Goal: Task Accomplishment & Management: Use online tool/utility

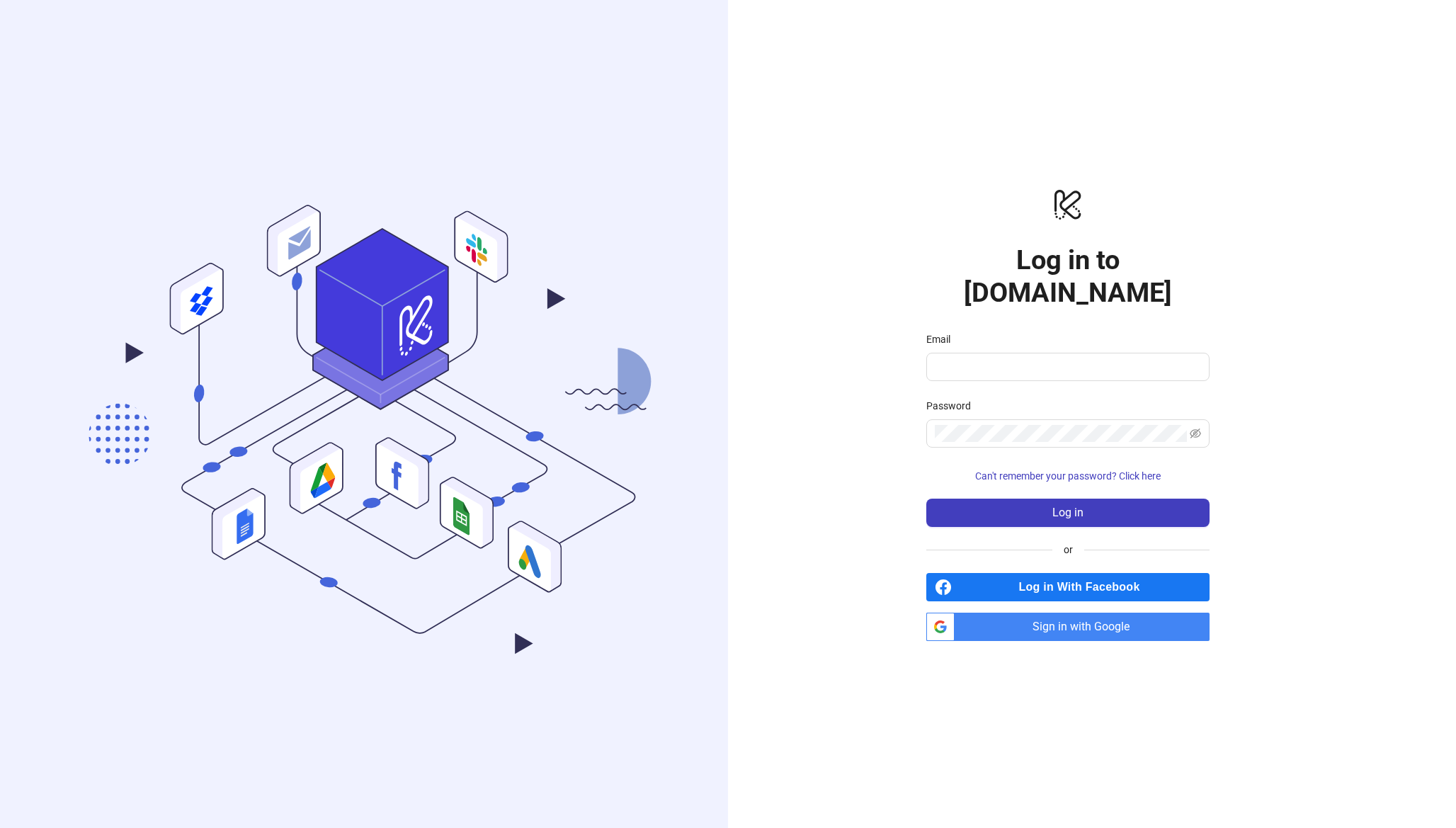
click at [1049, 619] on span "Sign in with Google" at bounding box center [1085, 627] width 250 height 28
click at [1065, 614] on span "Sign in with Google" at bounding box center [1085, 627] width 250 height 28
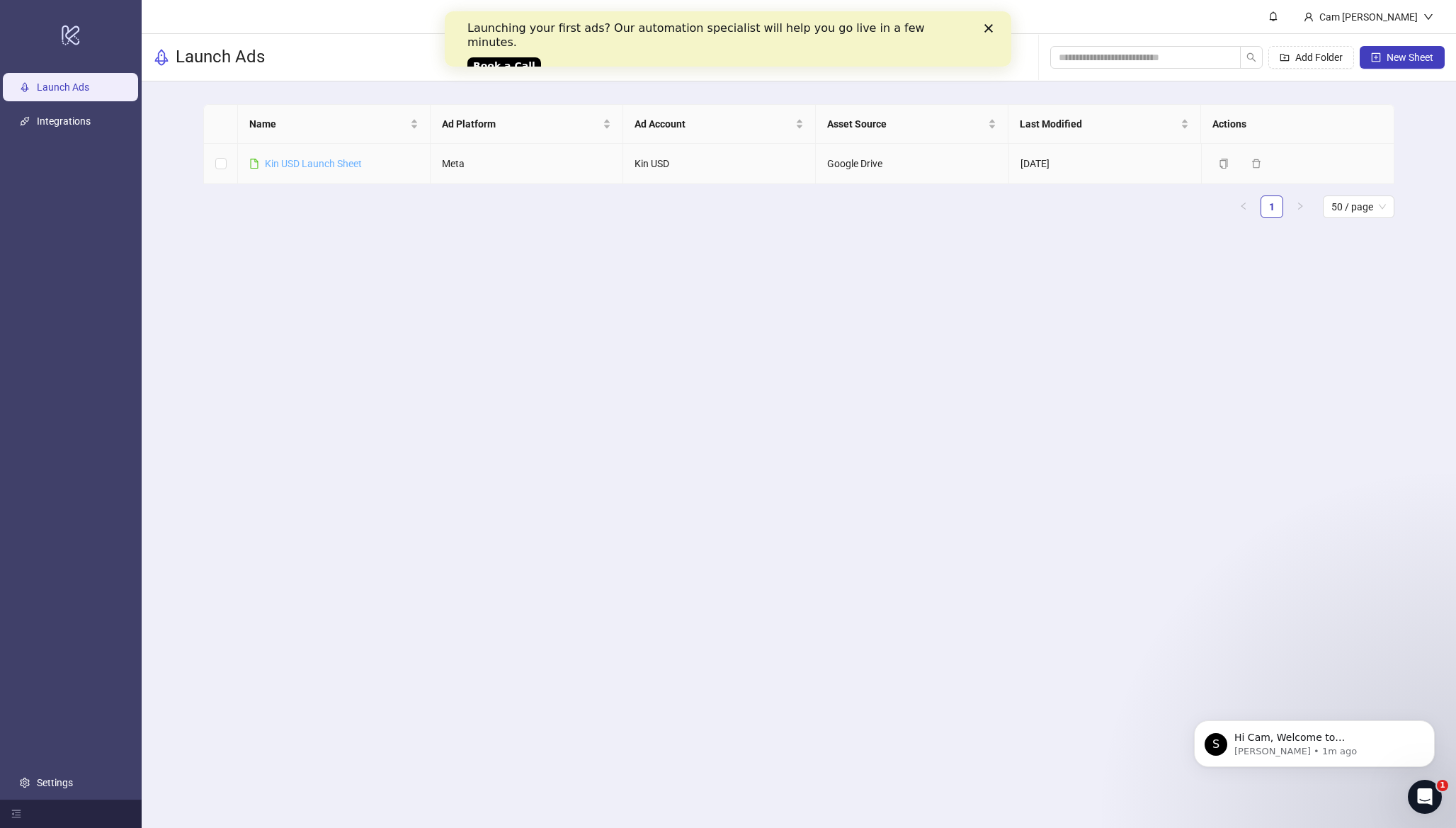
click at [342, 160] on link "Kin USD Launch Sheet" at bounding box center [313, 164] width 97 height 11
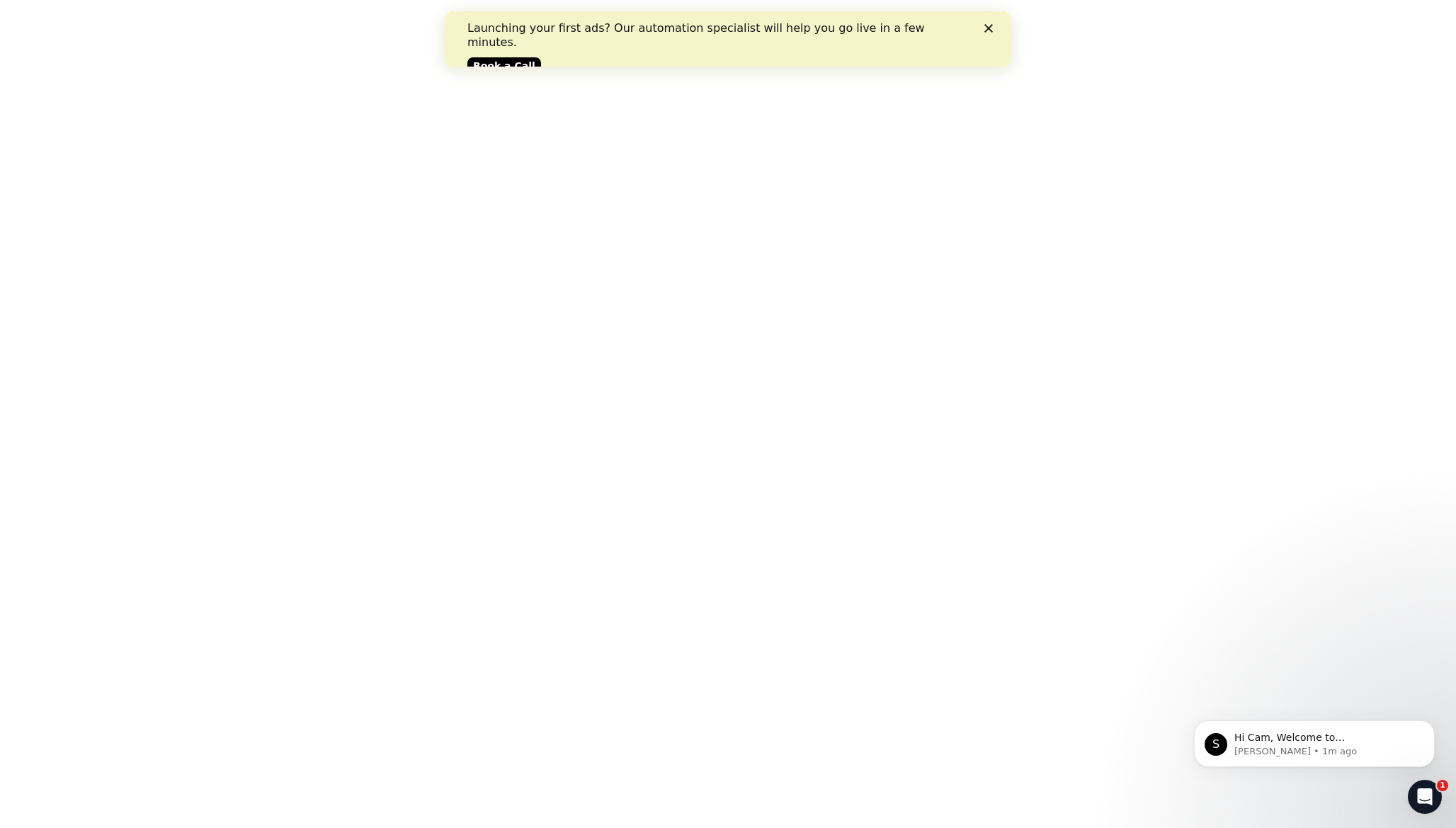
click at [987, 25] on polygon "Close" at bounding box center [989, 28] width 8 height 8
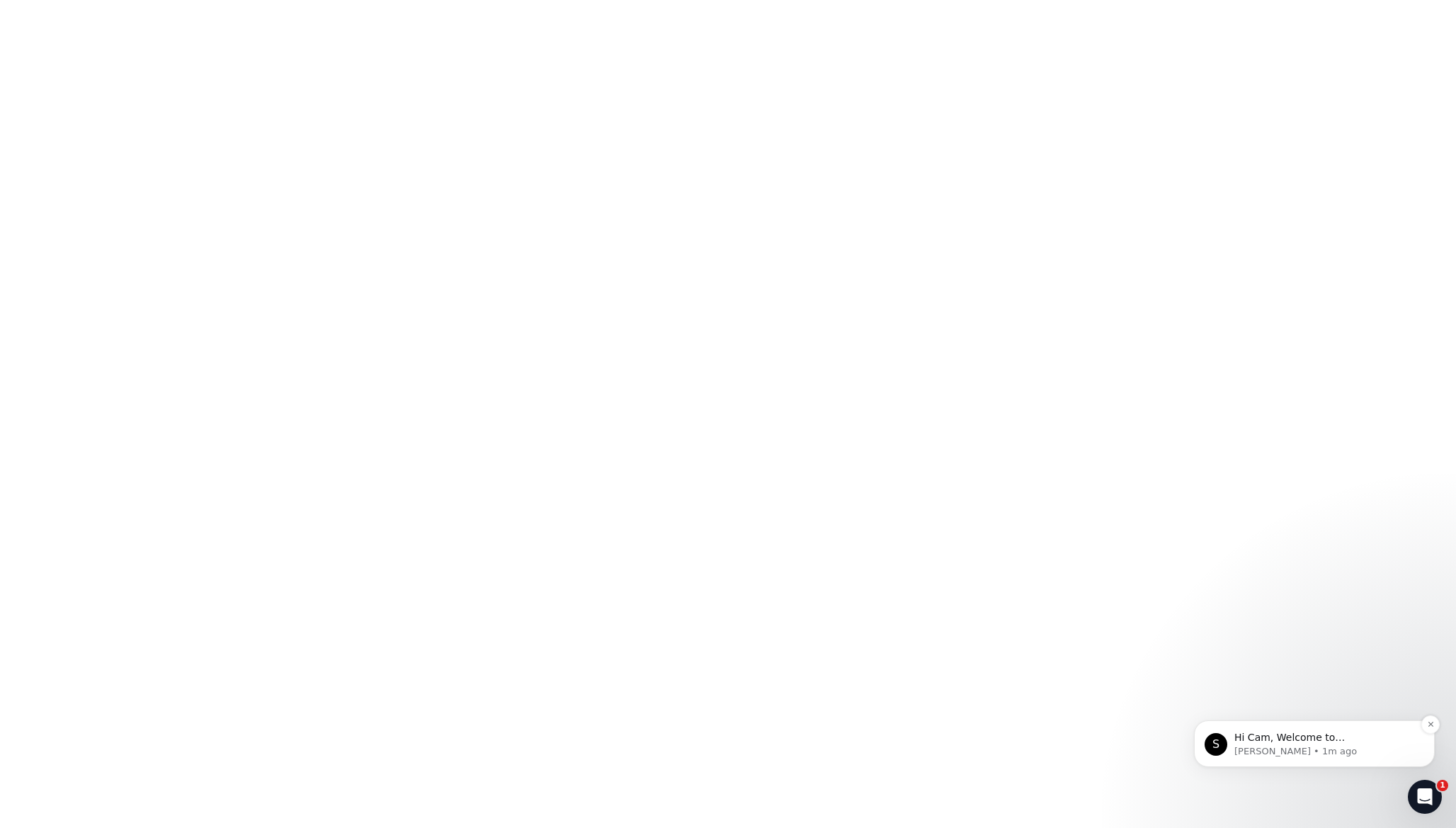
click at [1407, 748] on p "[PERSON_NAME] • 1m ago" at bounding box center [1326, 751] width 183 height 13
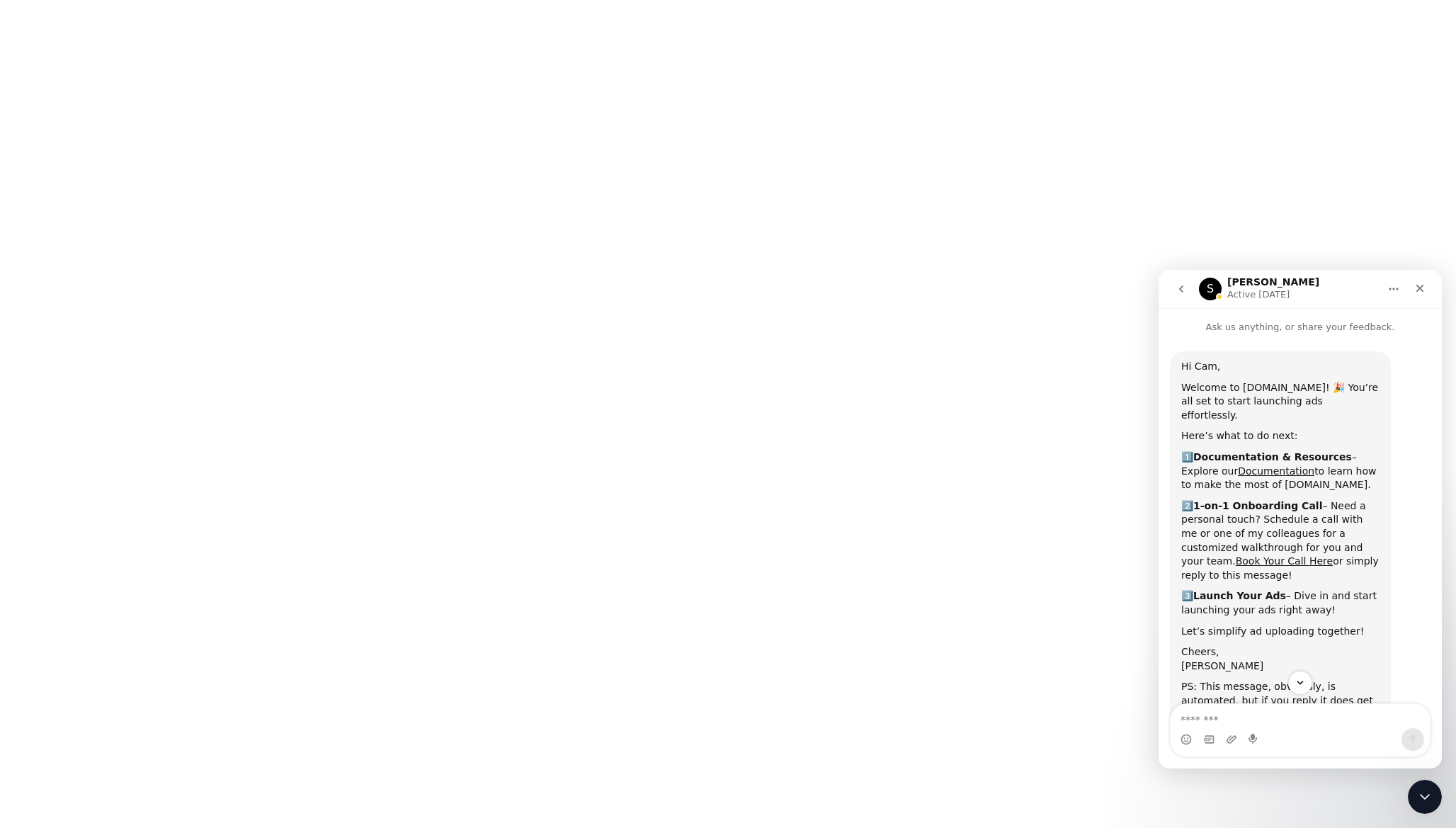
click at [1188, 286] on button "go back" at bounding box center [1181, 289] width 27 height 27
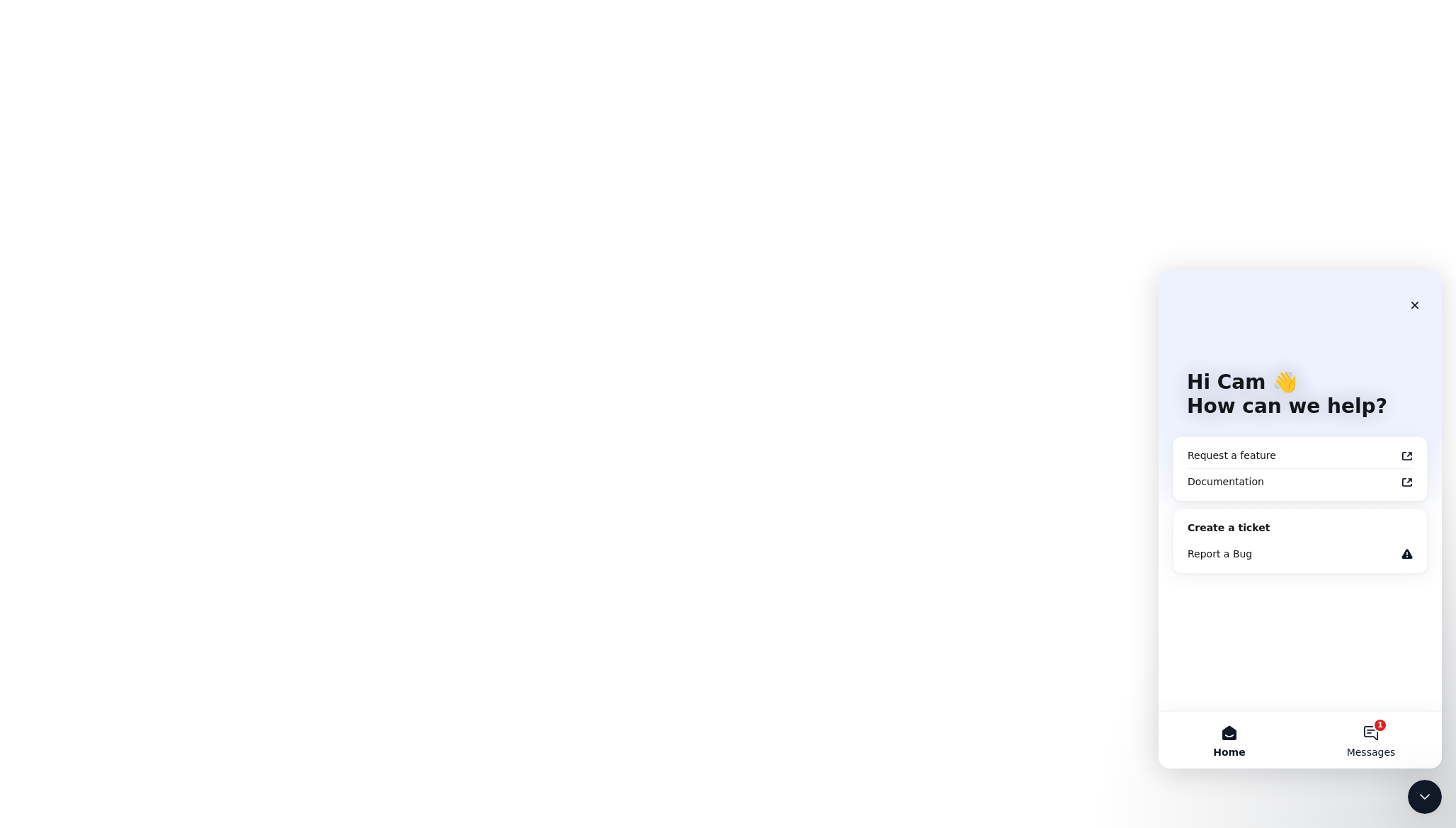
click at [1365, 736] on button "1 Messages" at bounding box center [1372, 740] width 142 height 57
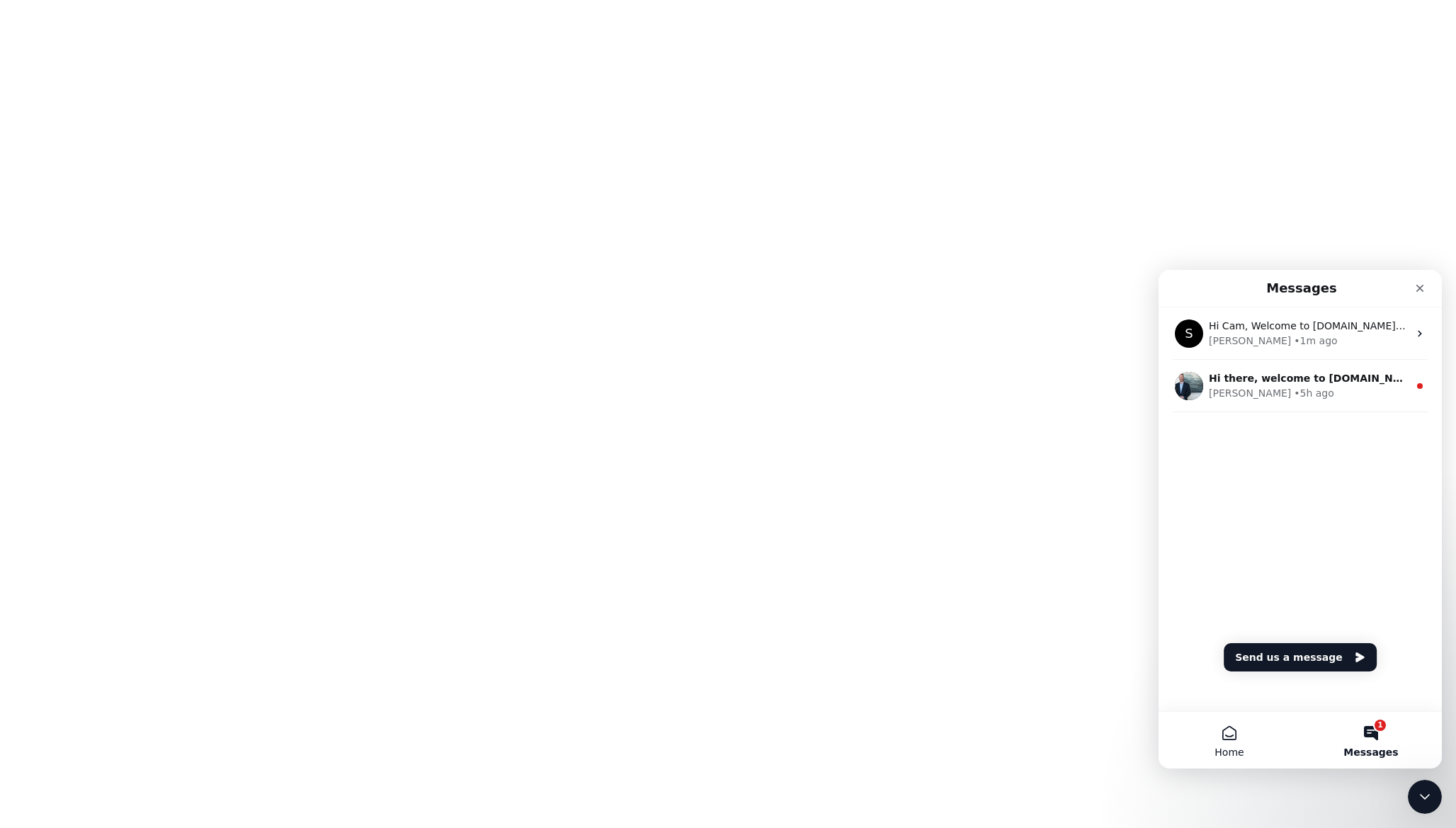
click at [1225, 734] on button "Home" at bounding box center [1230, 740] width 142 height 57
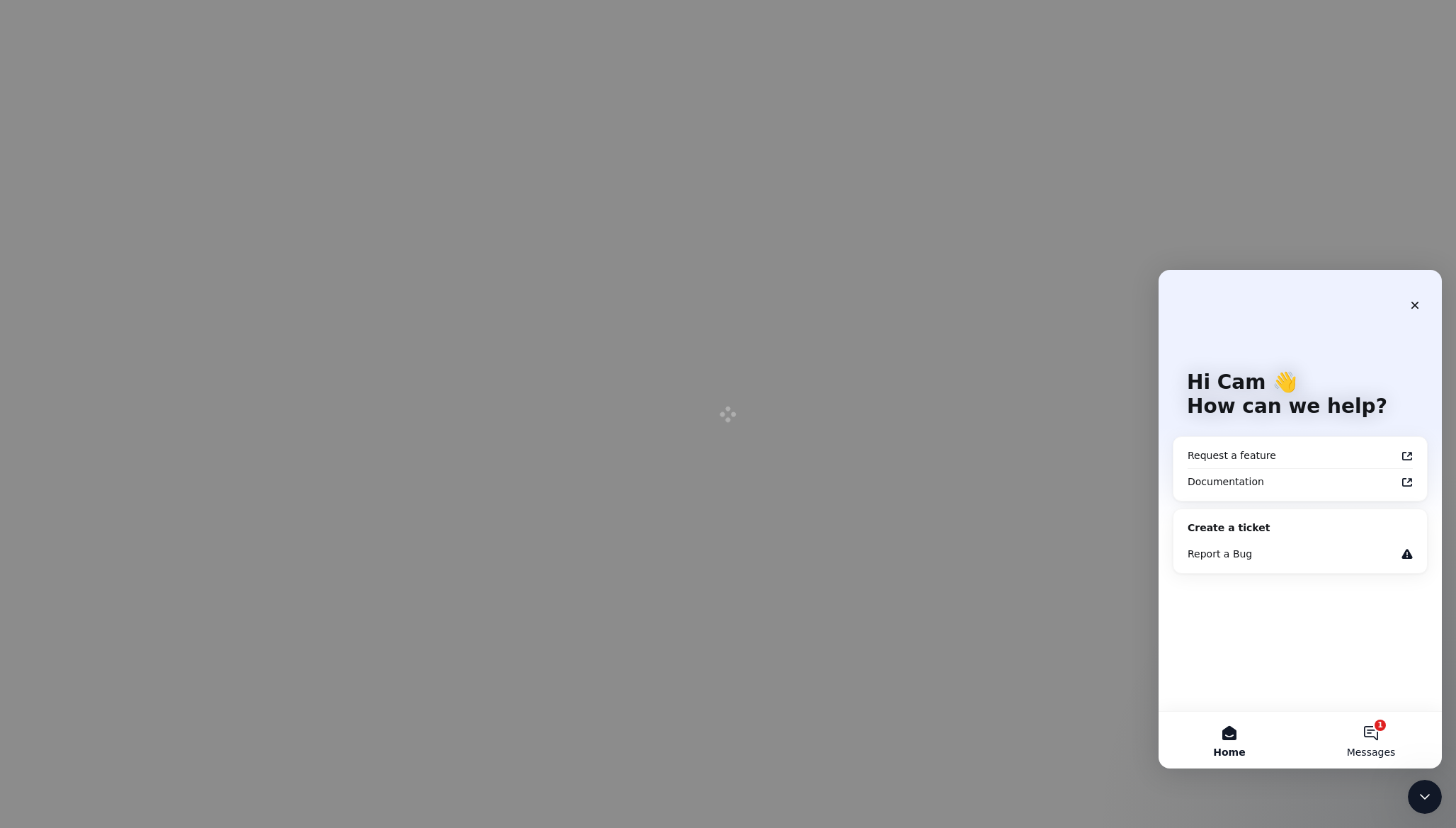
click at [1380, 726] on button "1 Messages" at bounding box center [1372, 740] width 142 height 57
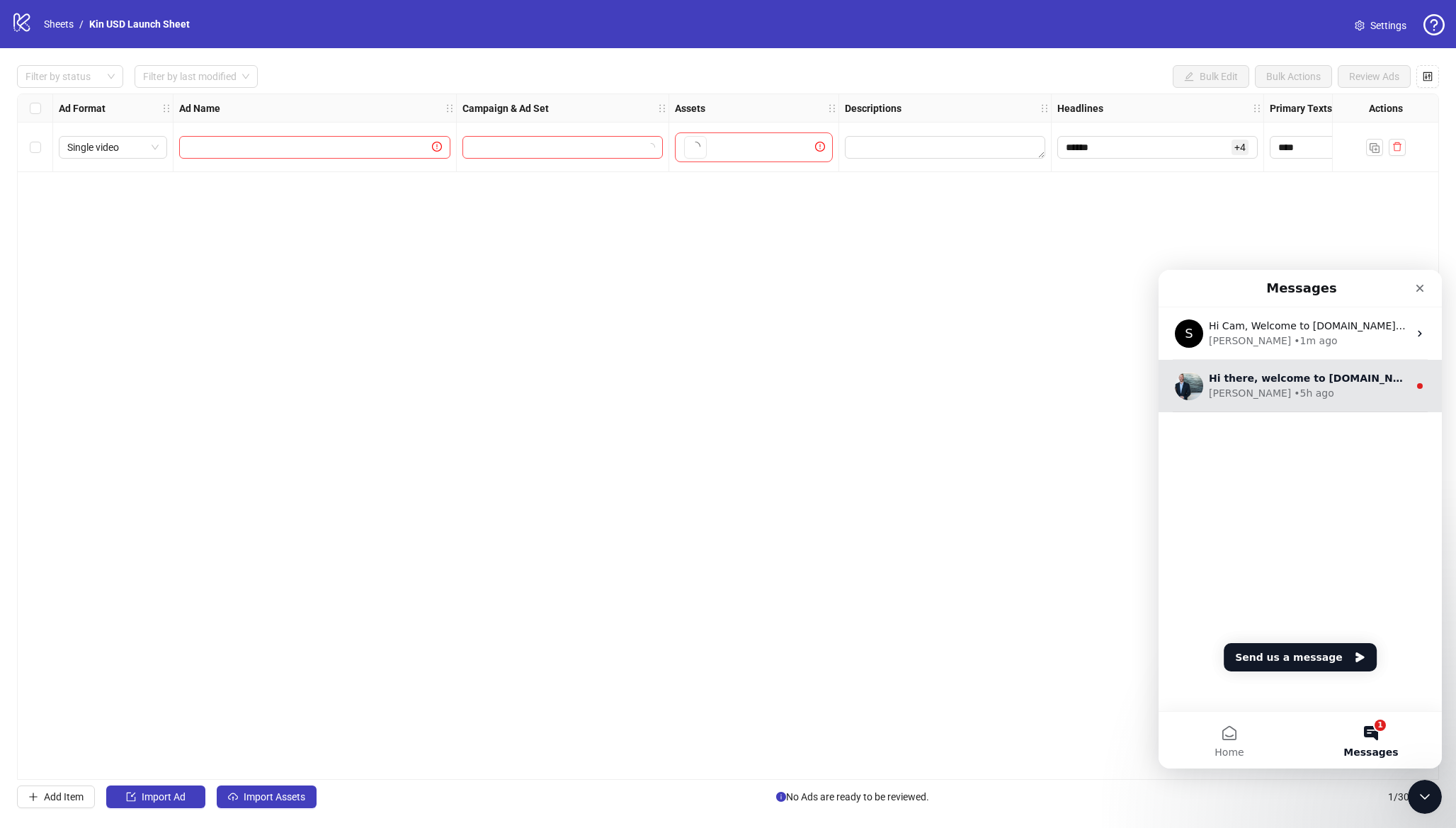
click at [1330, 389] on div "[PERSON_NAME] • 5h ago" at bounding box center [1309, 393] width 200 height 15
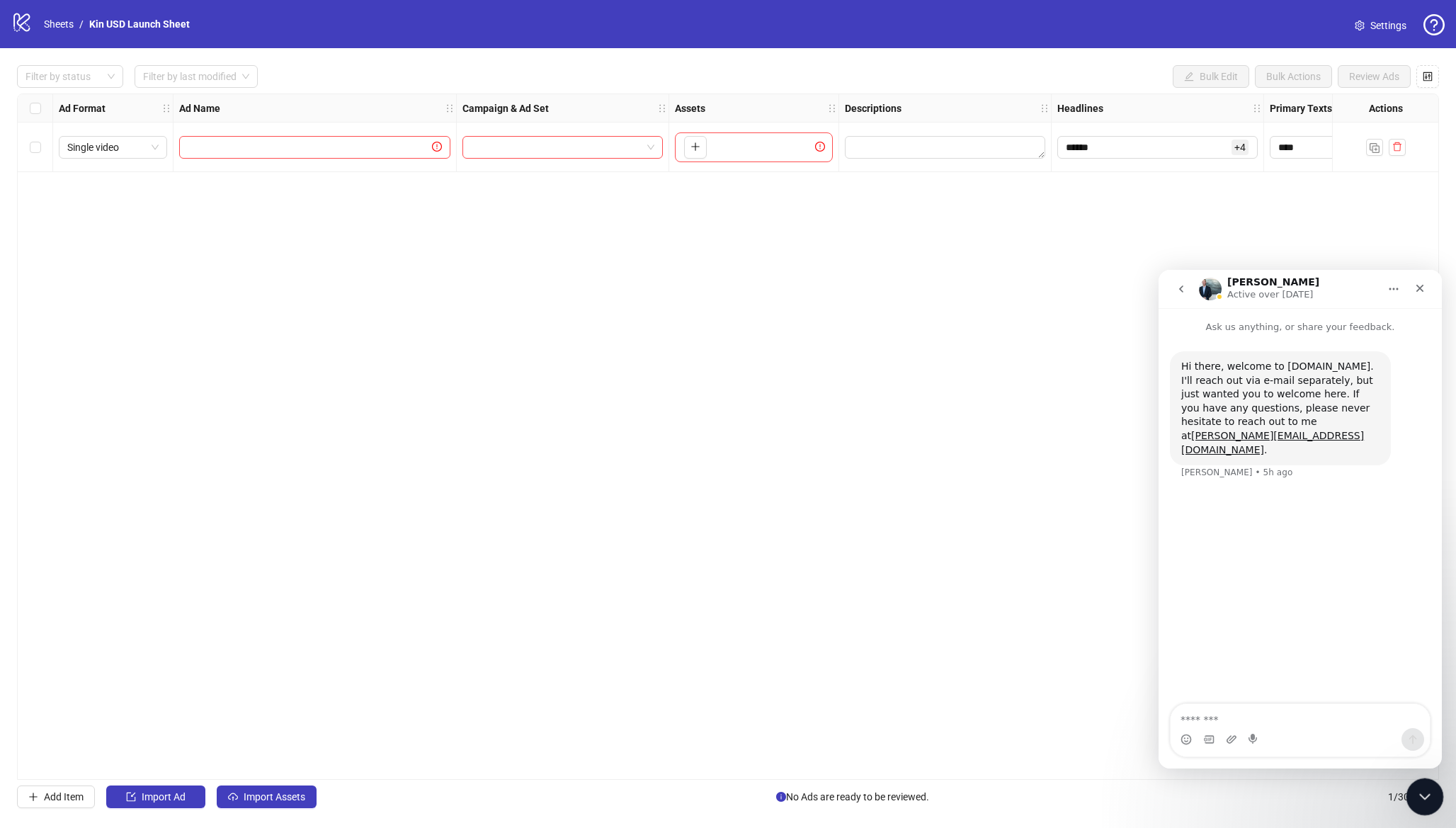
click at [1410, 790] on div "Close Intercom Messenger" at bounding box center [1423, 794] width 34 height 34
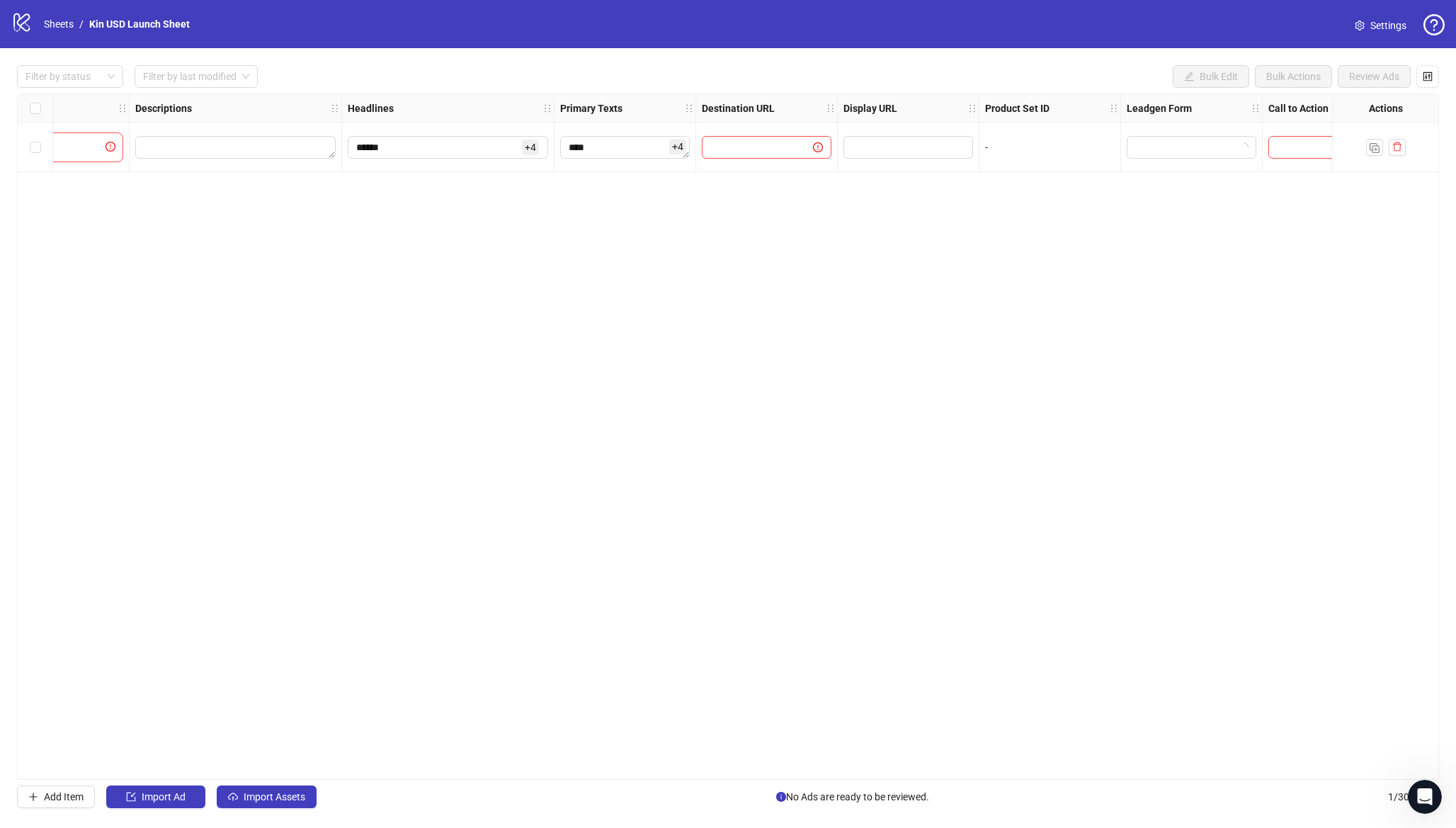
scroll to position [0, 895]
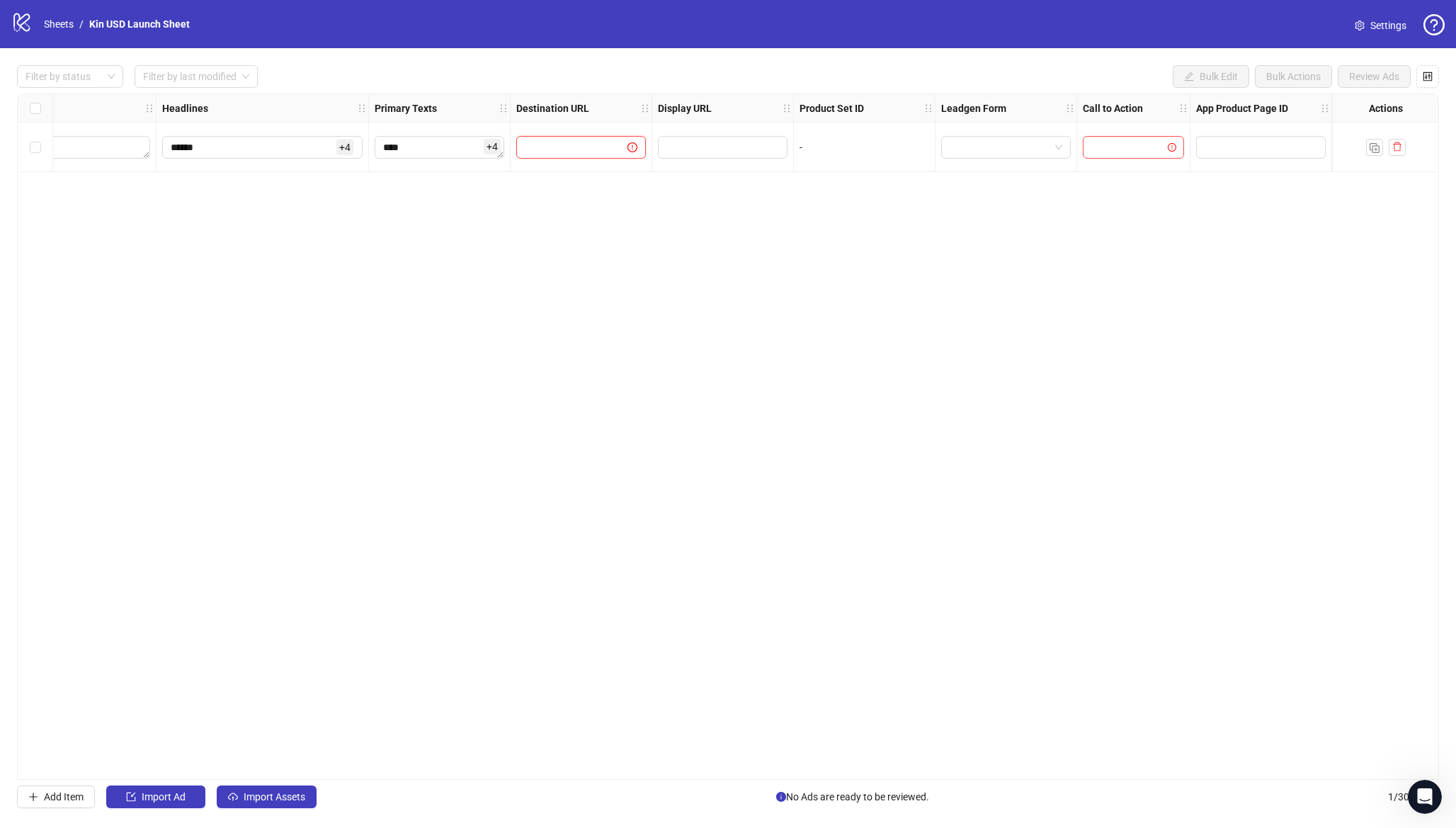
click at [605, 148] on input "text" at bounding box center [566, 147] width 83 height 16
click at [634, 148] on icon "exclamation-circle" at bounding box center [633, 147] width 10 height 10
click at [697, 143] on input "text" at bounding box center [721, 147] width 109 height 16
click at [1122, 148] on input "search" at bounding box center [1127, 147] width 72 height 21
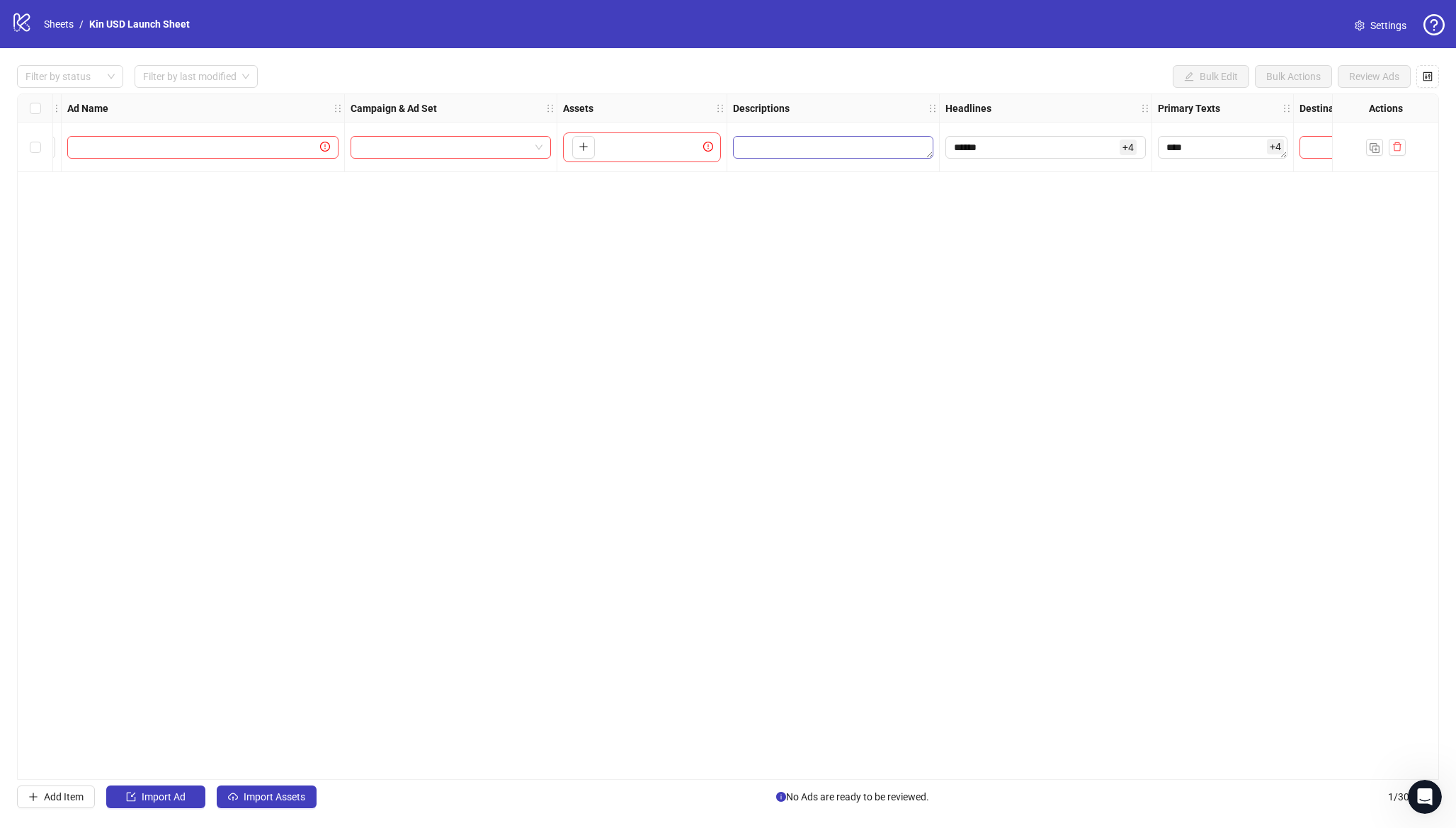
scroll to position [0, 103]
click at [598, 143] on button "button" at bounding box center [592, 148] width 22 height 22
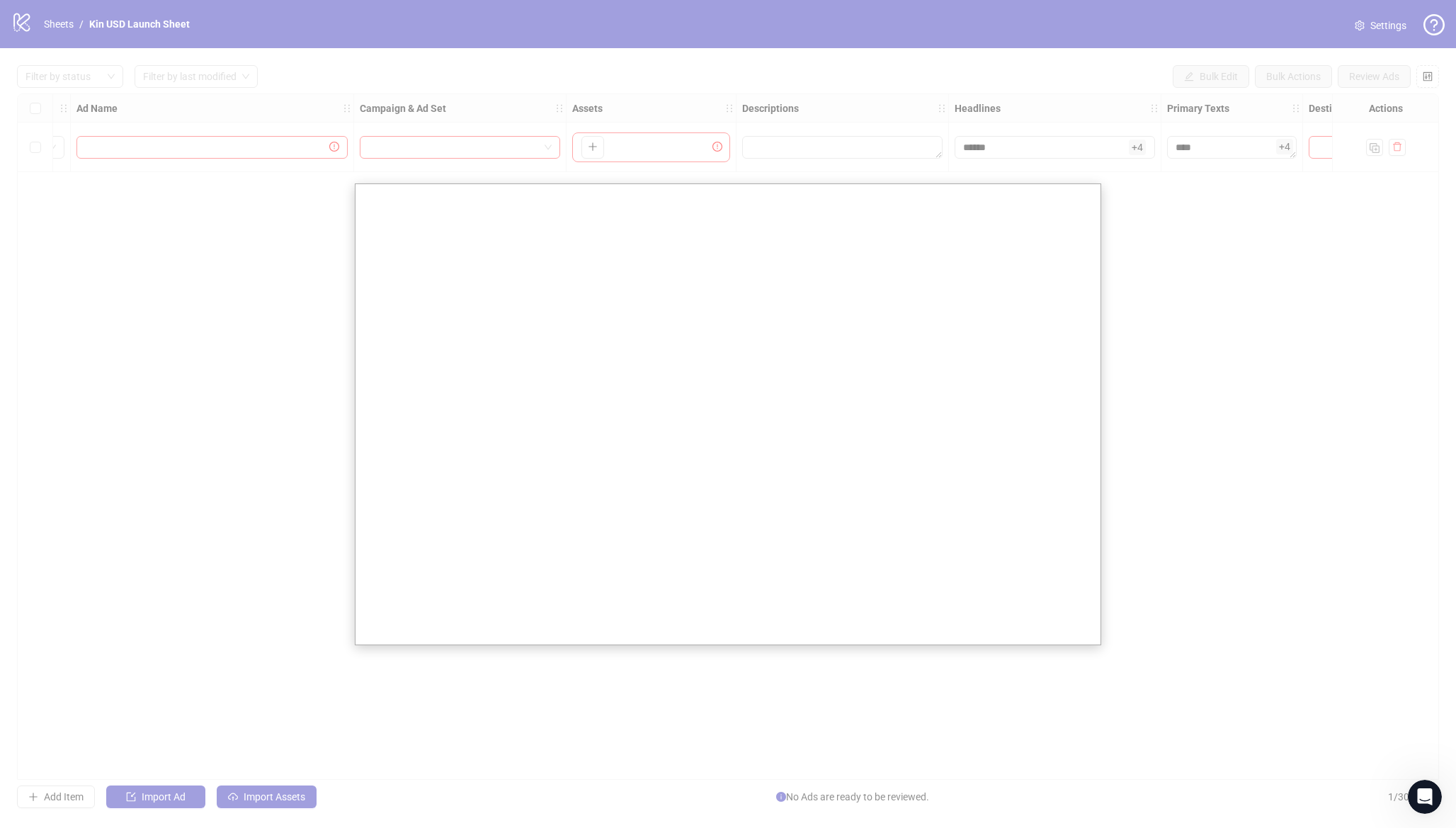
click at [240, 321] on div at bounding box center [728, 414] width 1456 height 828
click at [312, 223] on div at bounding box center [728, 414] width 1456 height 828
click at [434, 167] on div at bounding box center [728, 414] width 1456 height 828
click at [336, 324] on div at bounding box center [728, 414] width 1456 height 828
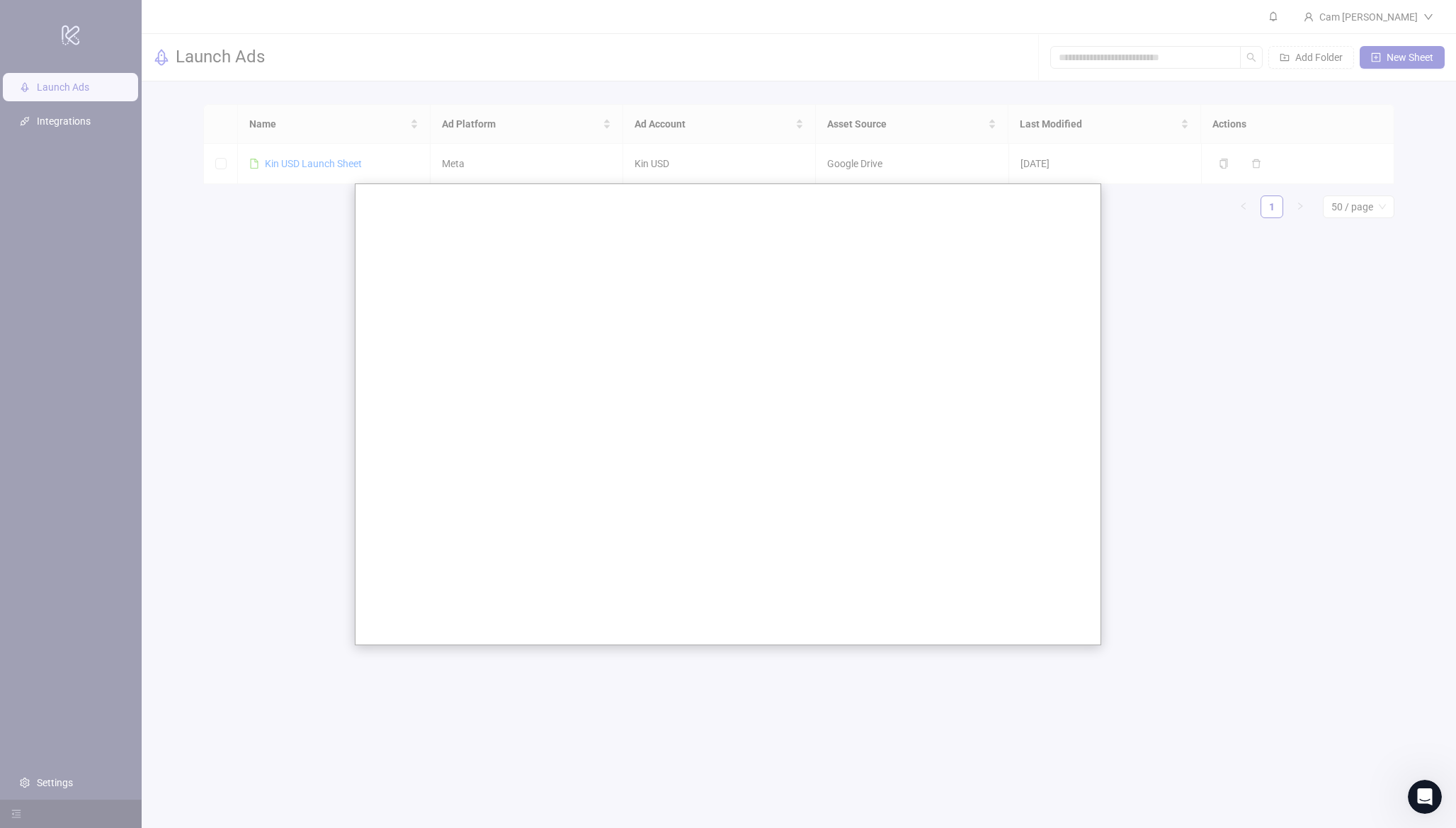
click at [264, 294] on div at bounding box center [728, 414] width 1456 height 828
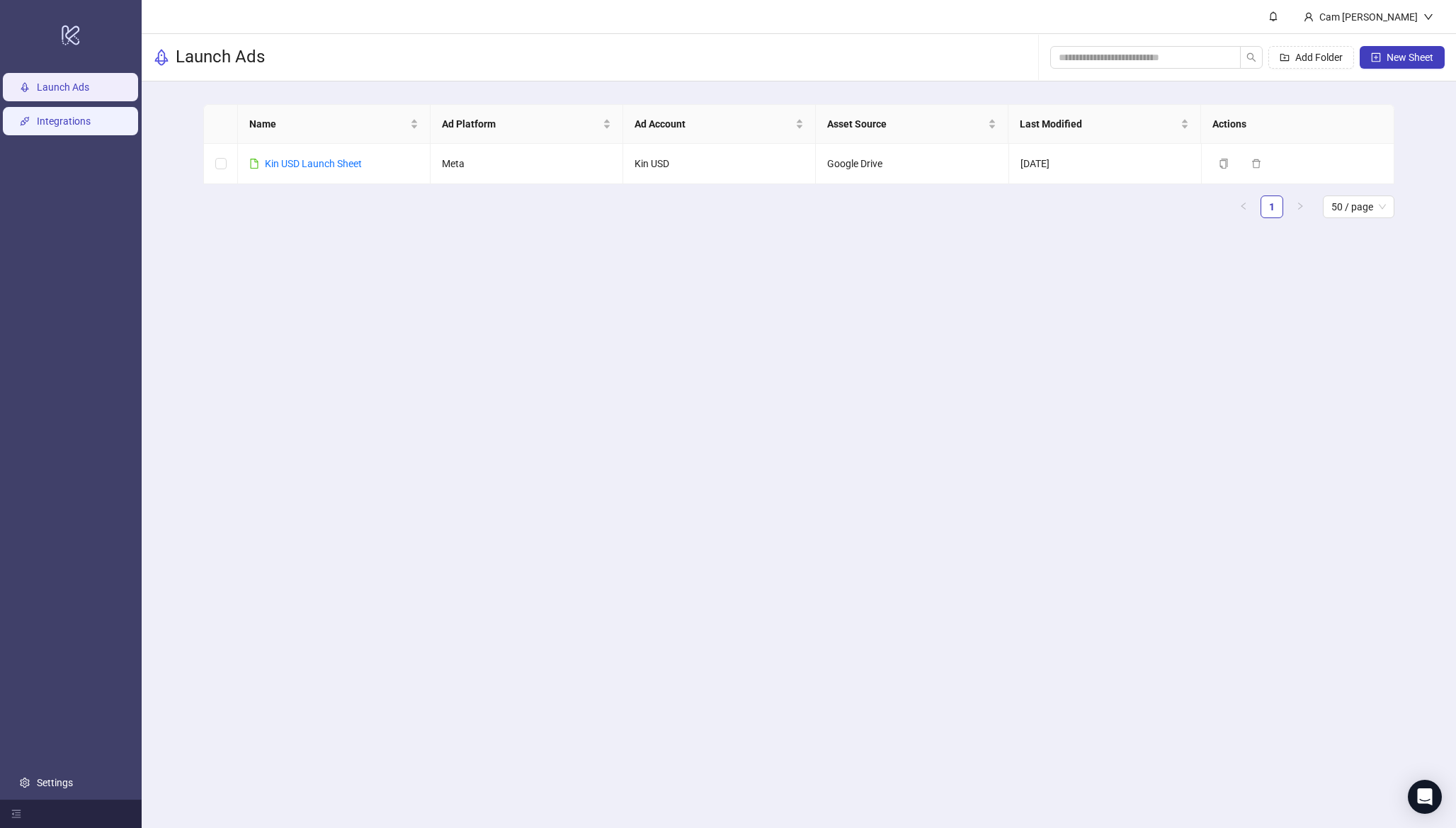
click at [91, 121] on link "Integrations" at bounding box center [64, 121] width 54 height 11
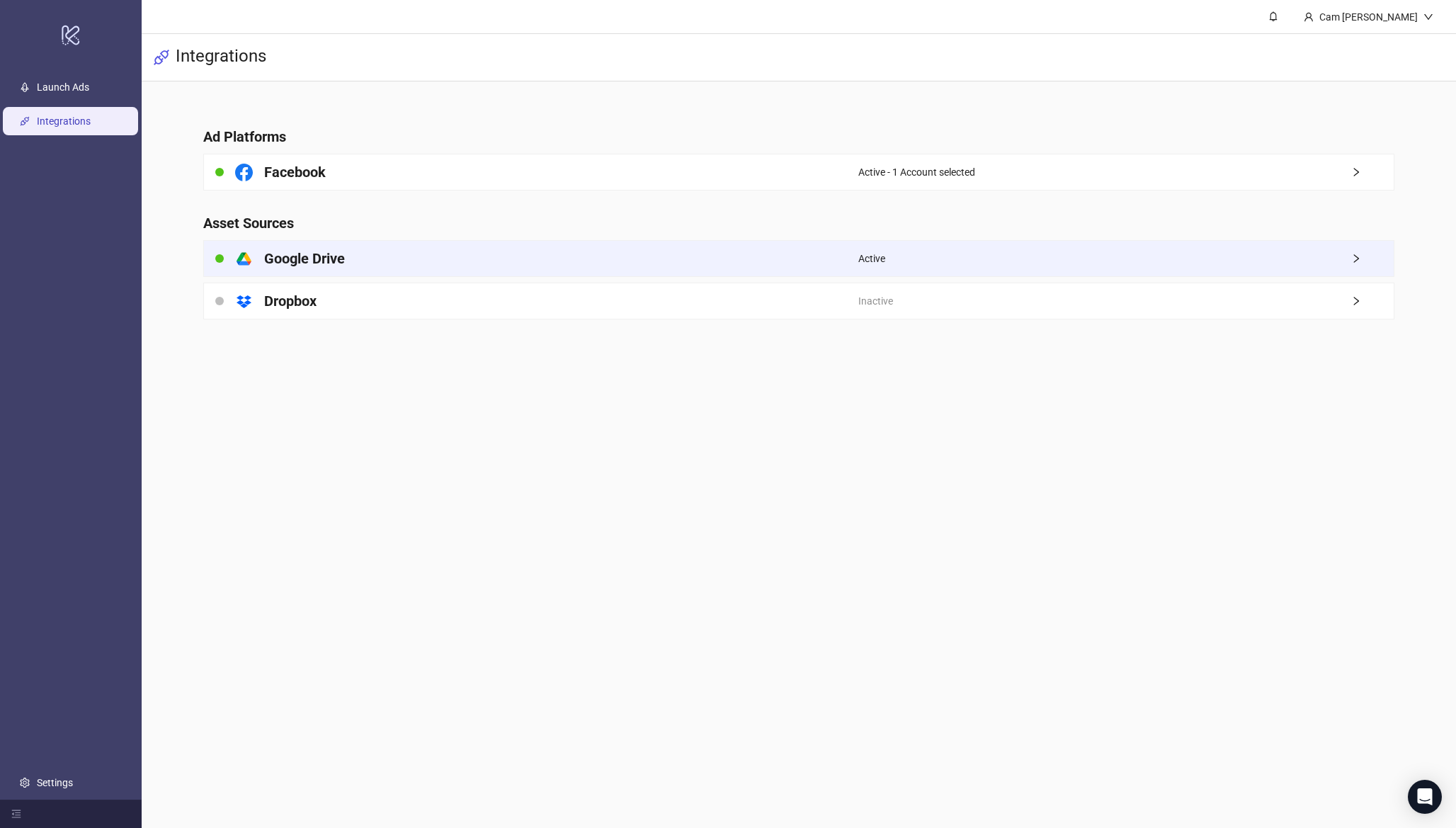
click at [408, 256] on div "platform/google_drive Google Drive" at bounding box center [531, 259] width 654 height 36
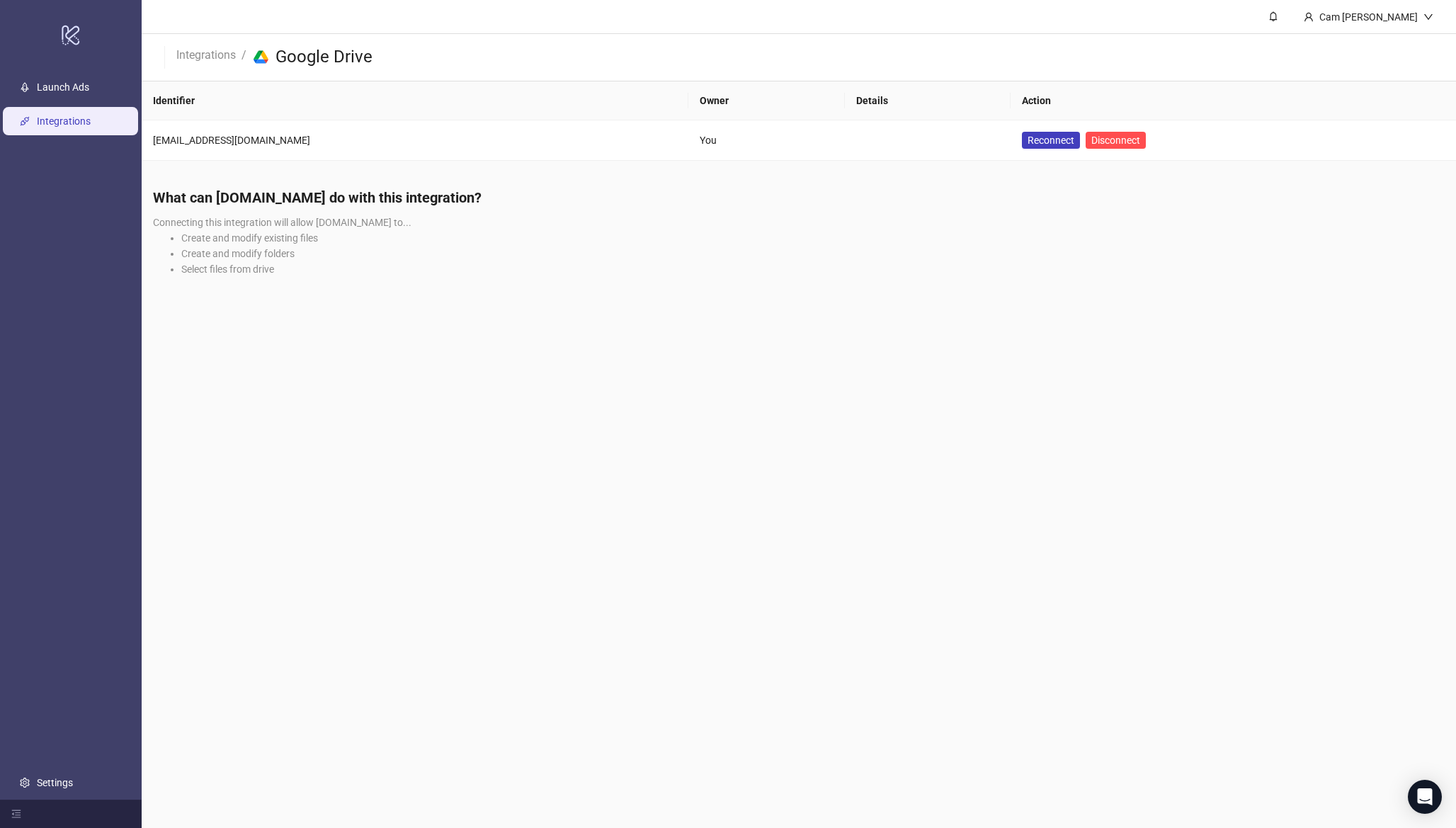
drag, startPoint x: 356, startPoint y: 273, endPoint x: 355, endPoint y: 287, distance: 14.0
click at [355, 285] on div "What can Kitchn.io do with this integration? Connecting this integration will a…" at bounding box center [799, 237] width 1315 height 121
click at [86, 86] on link "Launch Ads" at bounding box center [63, 87] width 52 height 11
